Goal: Task Accomplishment & Management: Manage account settings

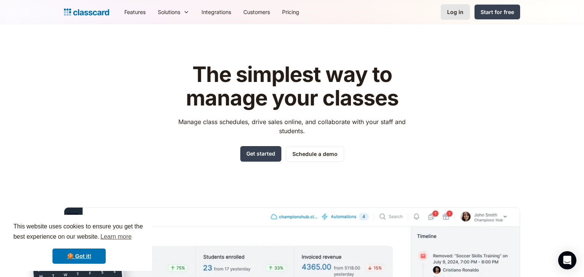
click at [460, 10] on div "Log in" at bounding box center [455, 12] width 16 height 8
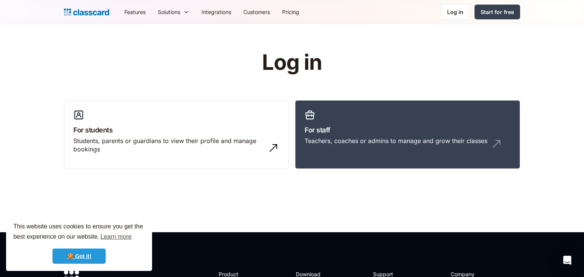
click at [64, 263] on link "🍪 Got it!" at bounding box center [78, 256] width 53 height 15
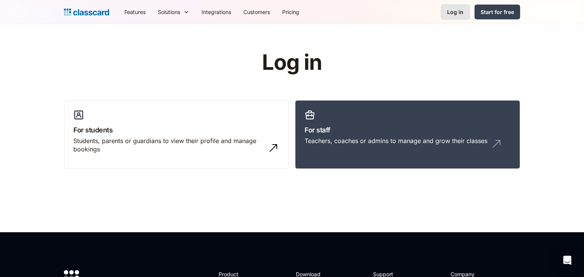
click at [465, 5] on link "Log in" at bounding box center [454, 12] width 29 height 16
click at [459, 9] on div "Log in" at bounding box center [455, 12] width 16 height 8
